Goal: Check status: Check status

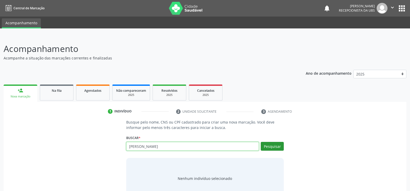
type input "maria rosiene santos"
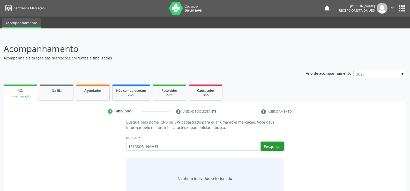
click at [267, 145] on button "Pesquisar" at bounding box center [272, 146] width 23 height 9
type input "maria rosiene santos"
click at [275, 148] on button "Pesquisar" at bounding box center [272, 146] width 23 height 9
